Goal: Information Seeking & Learning: Check status

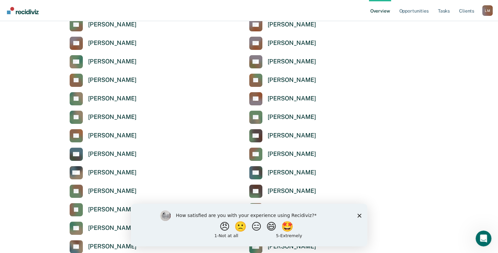
scroll to position [99, 0]
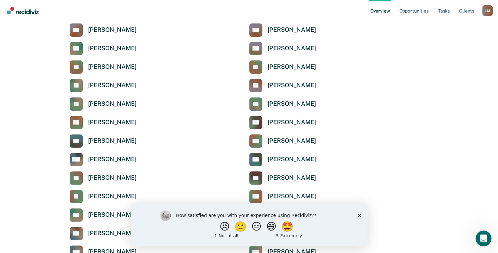
click at [360, 215] on icon "Close survey" at bounding box center [359, 215] width 4 height 4
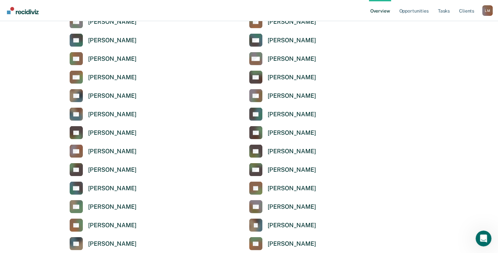
scroll to position [1353, 0]
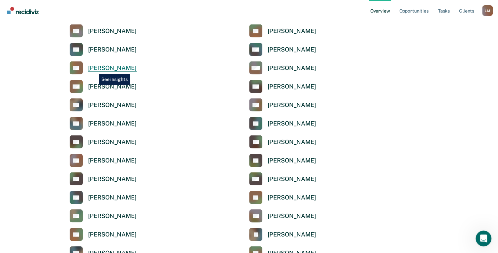
click at [94, 69] on div "[PERSON_NAME]" at bounding box center [112, 68] width 49 height 8
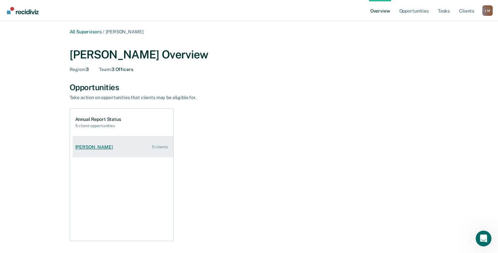
click at [158, 146] on div "5 clients" at bounding box center [160, 147] width 16 height 5
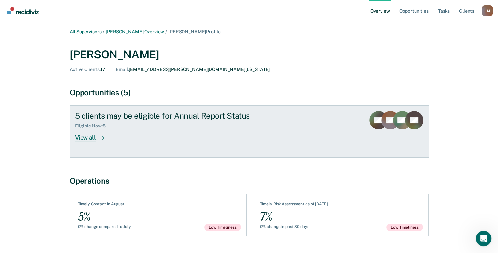
scroll to position [17, 0]
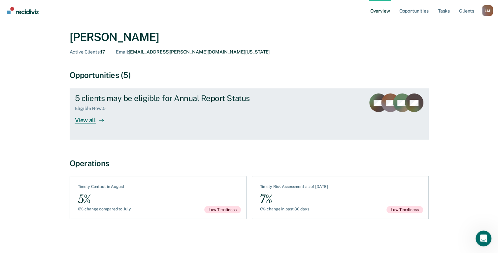
click at [93, 115] on div "View all" at bounding box center [93, 117] width 37 height 13
